Goal: Task Accomplishment & Management: Manage account settings

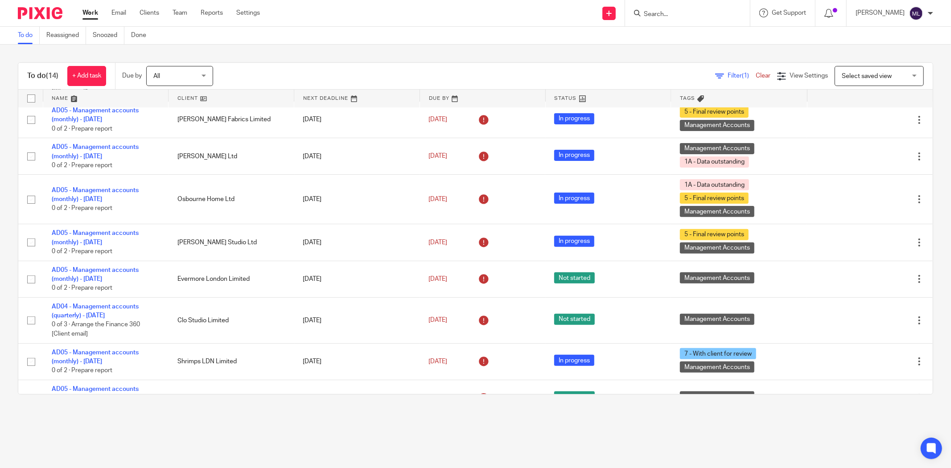
scroll to position [247, 0]
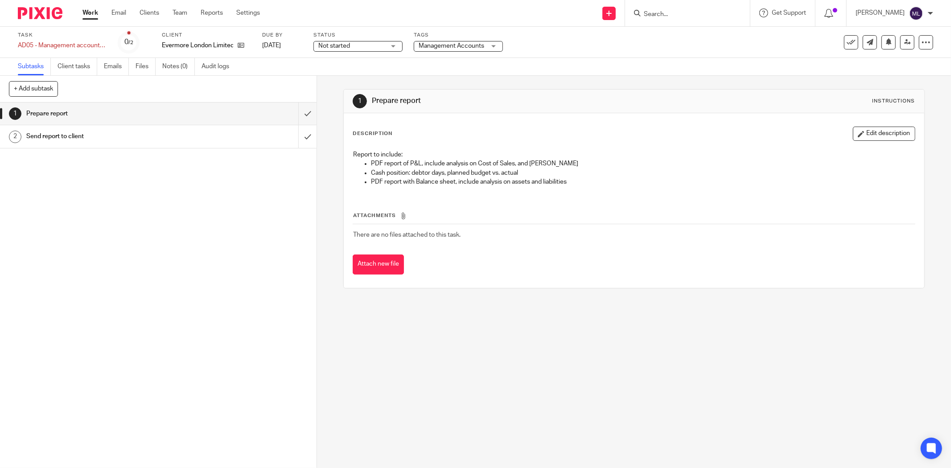
click at [369, 46] on span "Not started" at bounding box center [351, 45] width 67 height 9
click at [353, 85] on li "In progress" at bounding box center [358, 79] width 88 height 18
click at [458, 38] on label "Tags" at bounding box center [458, 35] width 89 height 7
click at [450, 49] on span "Management Accounts" at bounding box center [451, 45] width 67 height 9
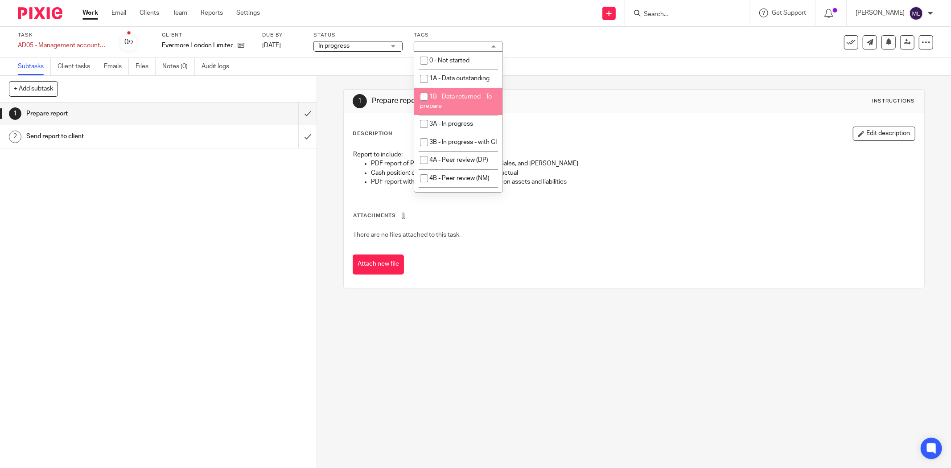
scroll to position [49, 0]
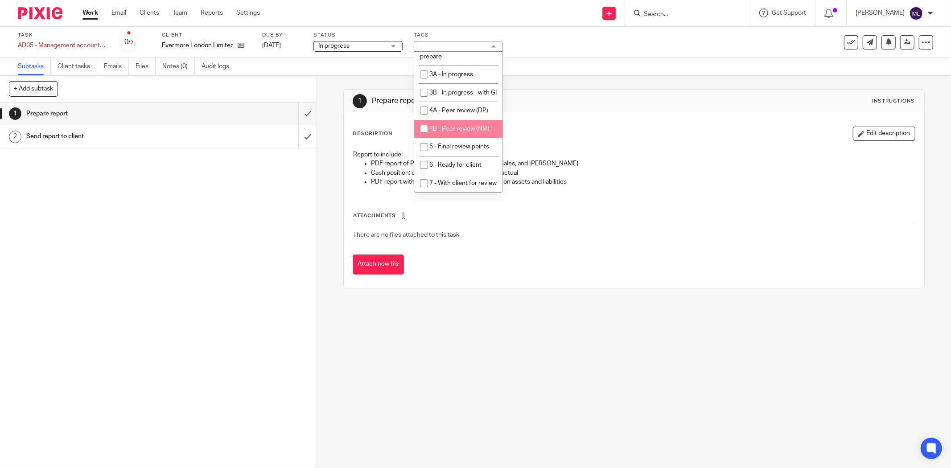
click at [451, 132] on span "4B - Peer review (NM)" at bounding box center [459, 129] width 60 height 6
checkbox input "true"
click at [586, 79] on div "1 Prepare report Instructions Description Edit description Report to include: P…" at bounding box center [633, 189] width 581 height 226
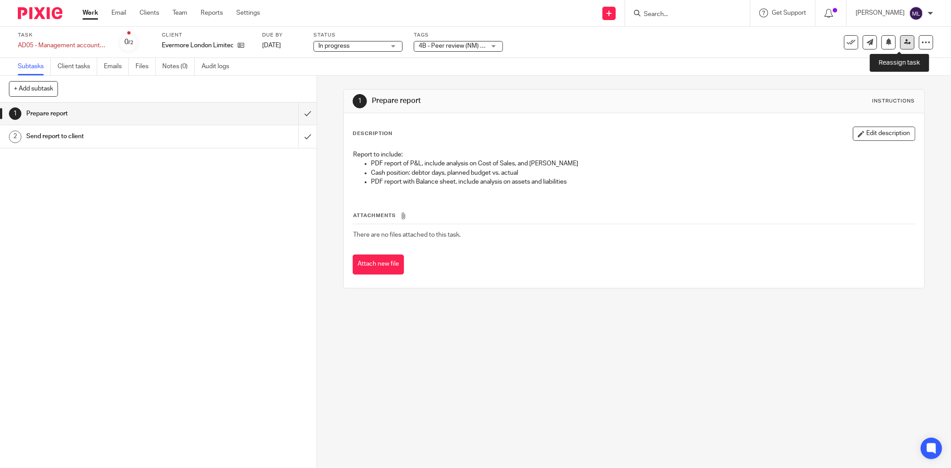
click at [904, 41] on icon at bounding box center [907, 42] width 7 height 7
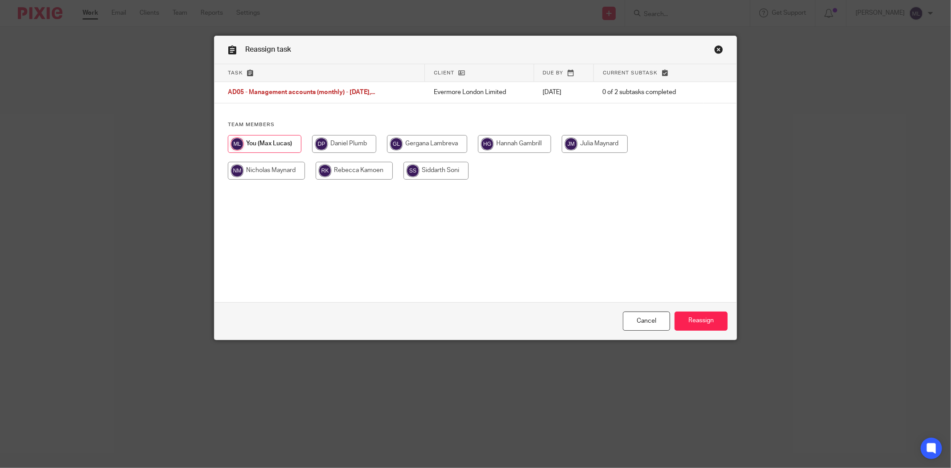
drag, startPoint x: 247, startPoint y: 165, endPoint x: 303, endPoint y: 174, distance: 56.5
click at [249, 165] on input "radio" at bounding box center [266, 171] width 77 height 18
radio input "true"
click at [701, 314] on input "Reassign" at bounding box center [700, 320] width 53 height 19
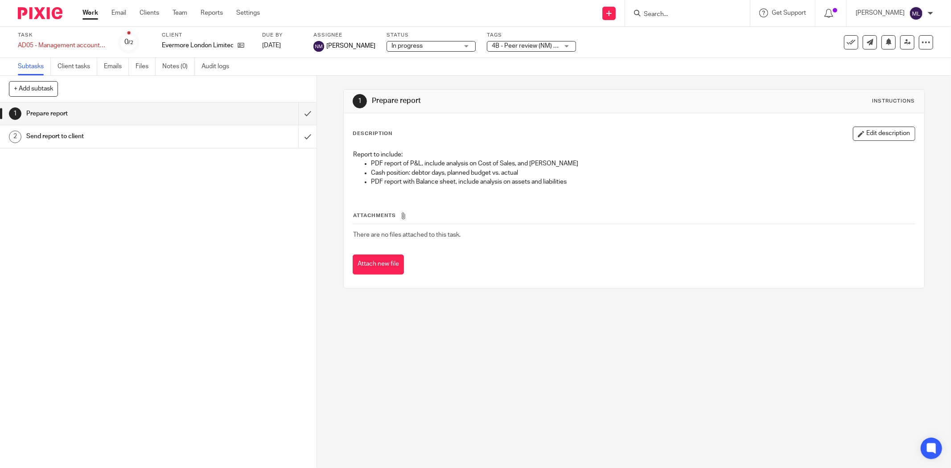
click at [92, 12] on link "Work" at bounding box center [90, 12] width 16 height 9
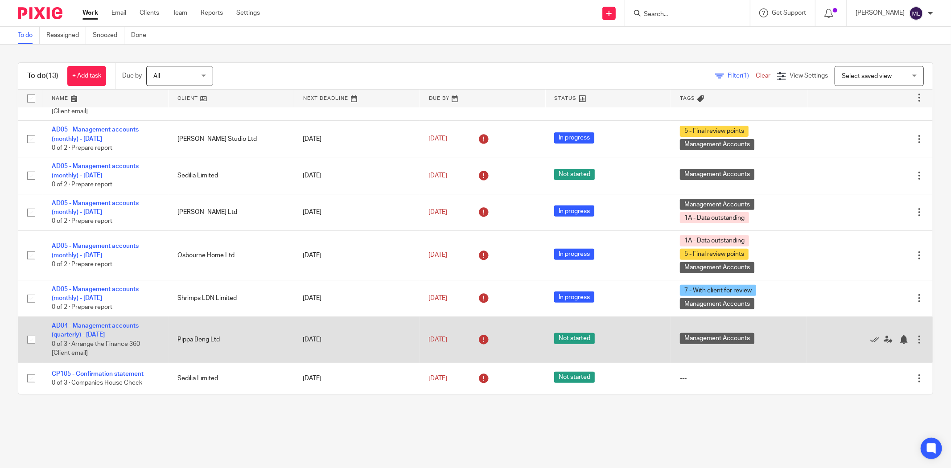
scroll to position [251, 0]
